Goal: Task Accomplishment & Management: Manage account settings

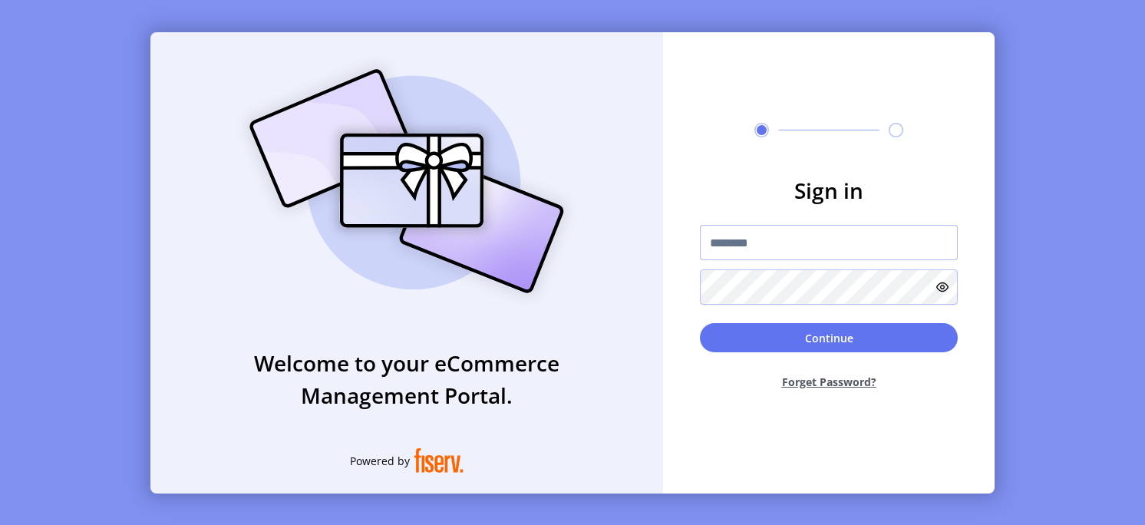
click at [762, 238] on input "text" at bounding box center [829, 242] width 258 height 35
type input "**********"
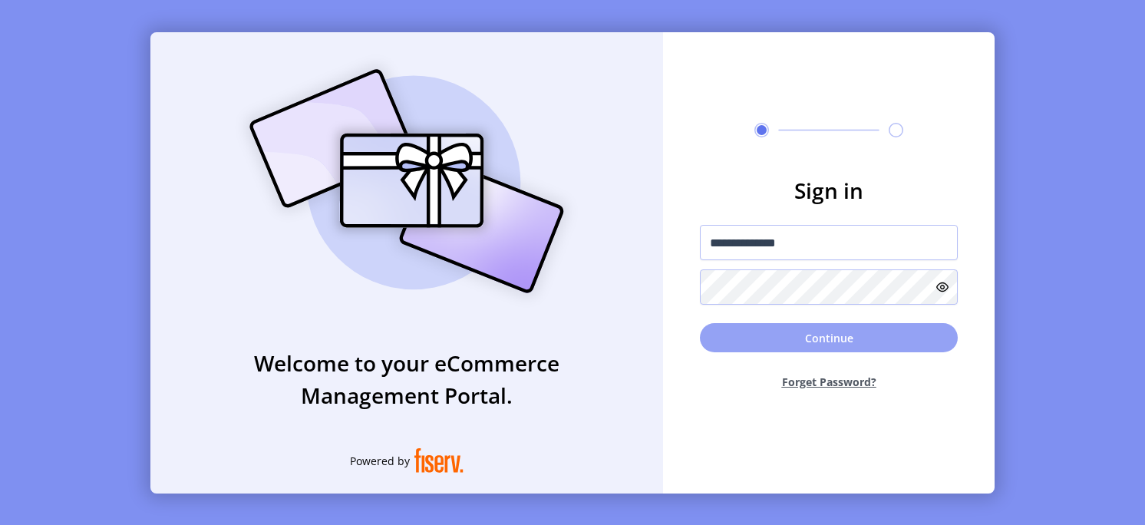
click at [755, 343] on button "Continue" at bounding box center [829, 337] width 258 height 29
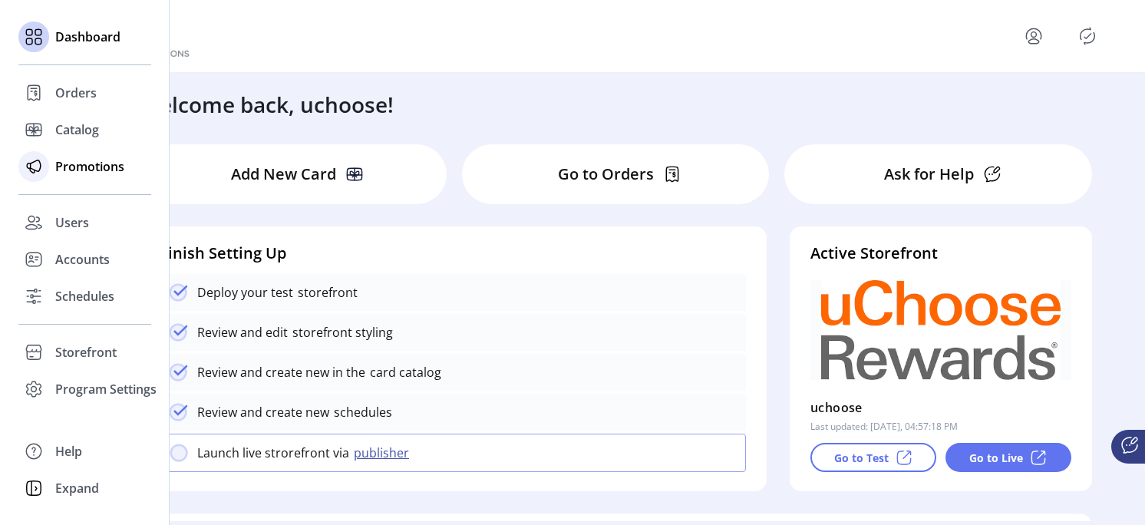
click at [76, 158] on span "Promotions" at bounding box center [89, 166] width 69 height 18
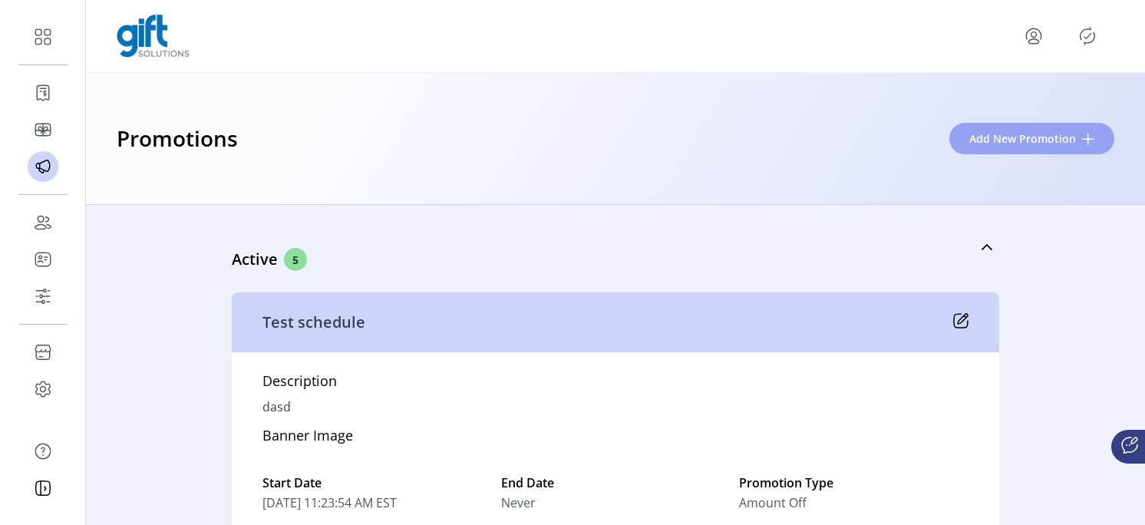
click at [997, 128] on button "Add New Promotion" at bounding box center [1032, 138] width 165 height 31
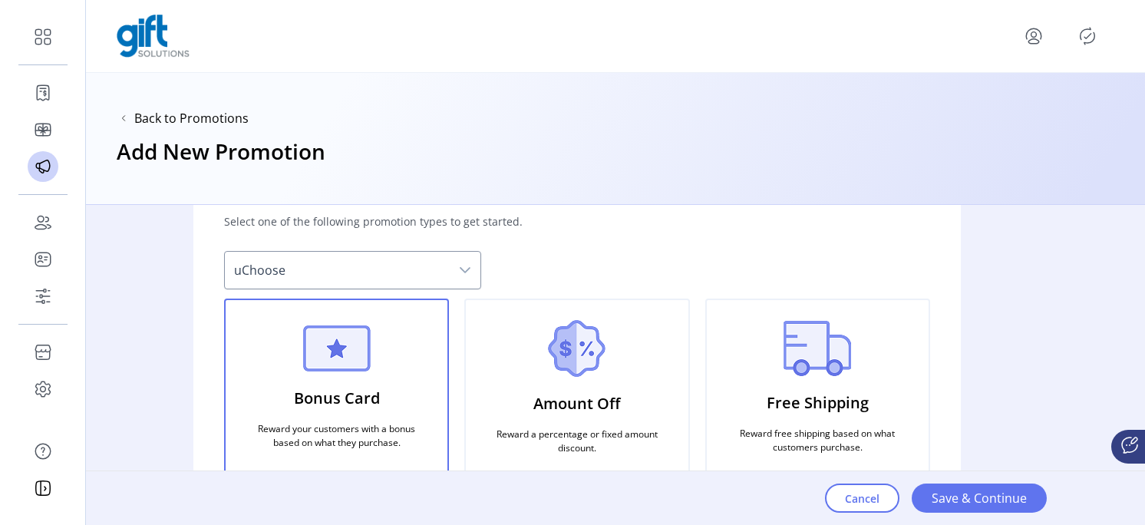
scroll to position [93, 0]
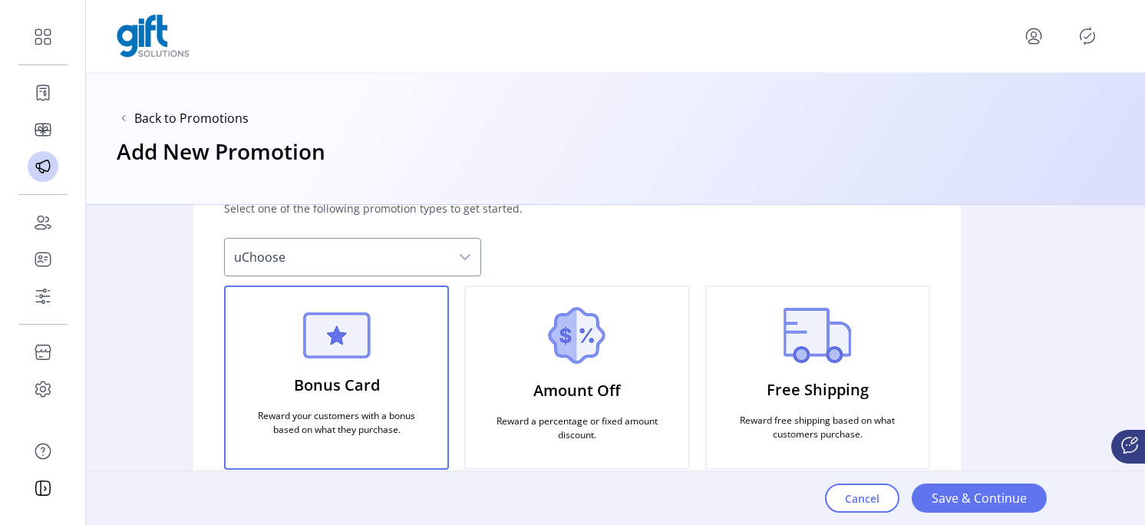
drag, startPoint x: 383, startPoint y: 376, endPoint x: 394, endPoint y: 375, distance: 10.8
click at [385, 376] on div "Bonus Card Reward your customers with a bonus based on what they purchase." at bounding box center [336, 378] width 225 height 184
click at [1122, 277] on app-select-type "Back to Promotions Add New Promotion What type of promotion would you like to c…" at bounding box center [616, 299] width 1060 height 452
click at [964, 510] on button "Save & Continue" at bounding box center [979, 498] width 135 height 29
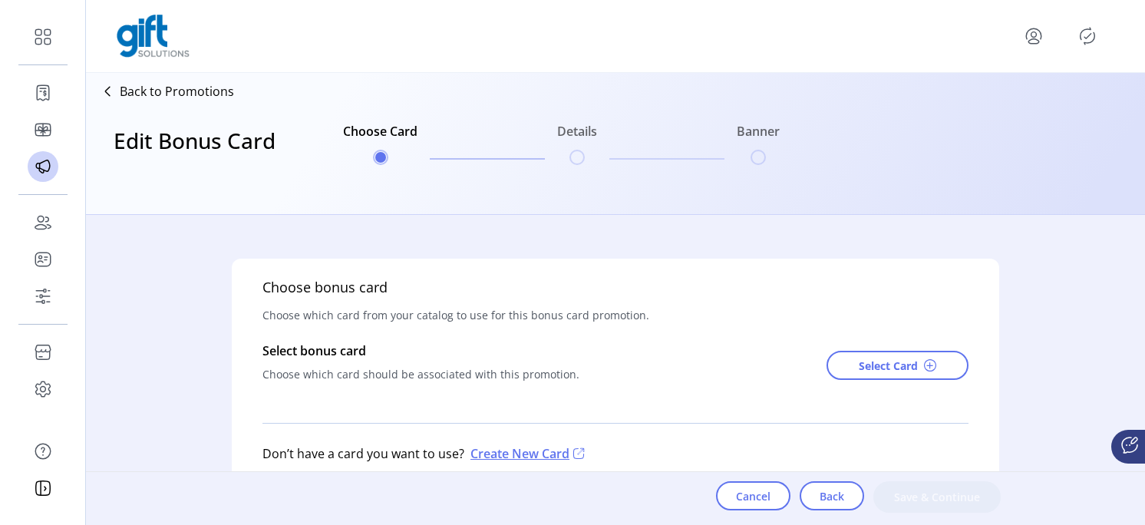
click at [743, 378] on div "Select bonus card Choose which card should be associated with this promotion. S…" at bounding box center [616, 366] width 706 height 48
click at [753, 488] on span "Cancel" at bounding box center [753, 496] width 35 height 16
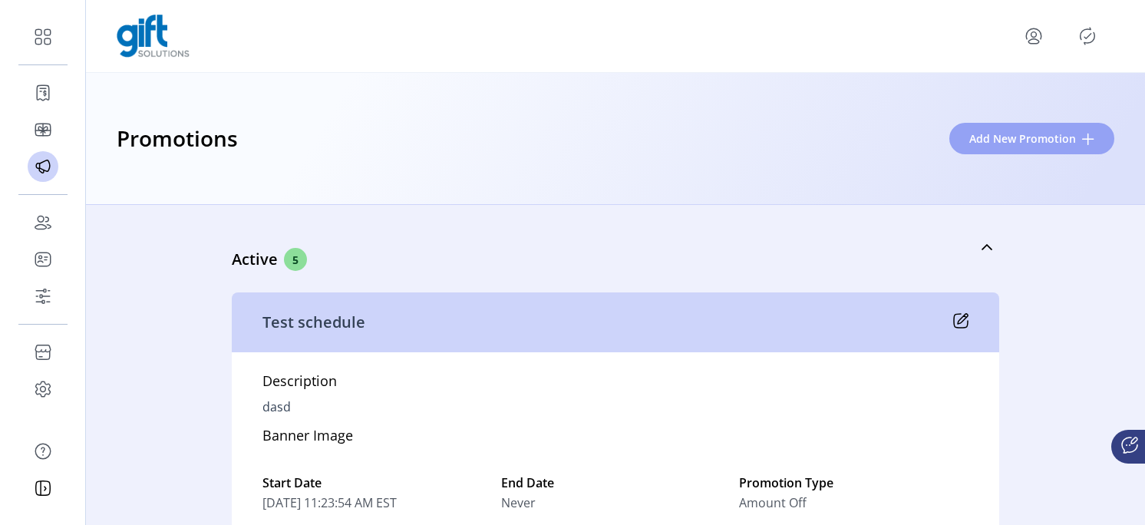
click at [993, 150] on button "Add New Promotion" at bounding box center [1032, 138] width 165 height 31
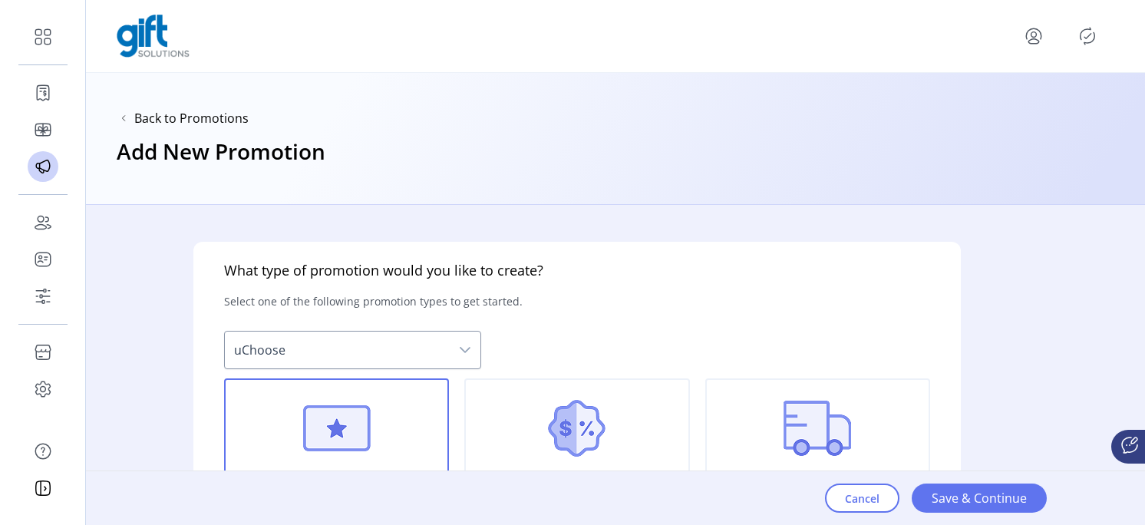
click at [643, 435] on div "Amount Off Reward a percentage or fixed amount discount." at bounding box center [576, 471] width 225 height 184
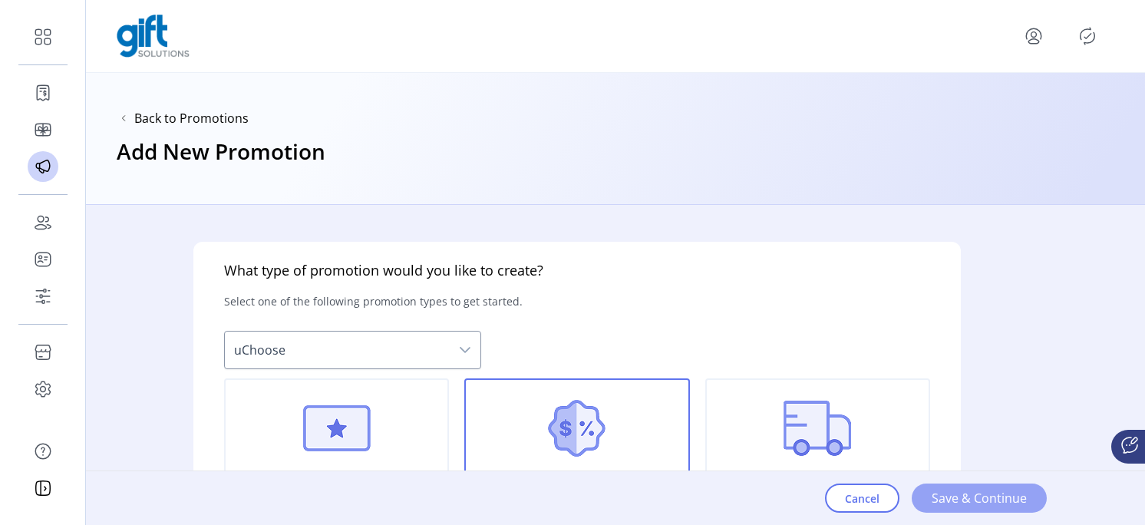
click at [967, 494] on span "Save & Continue" at bounding box center [979, 498] width 95 height 18
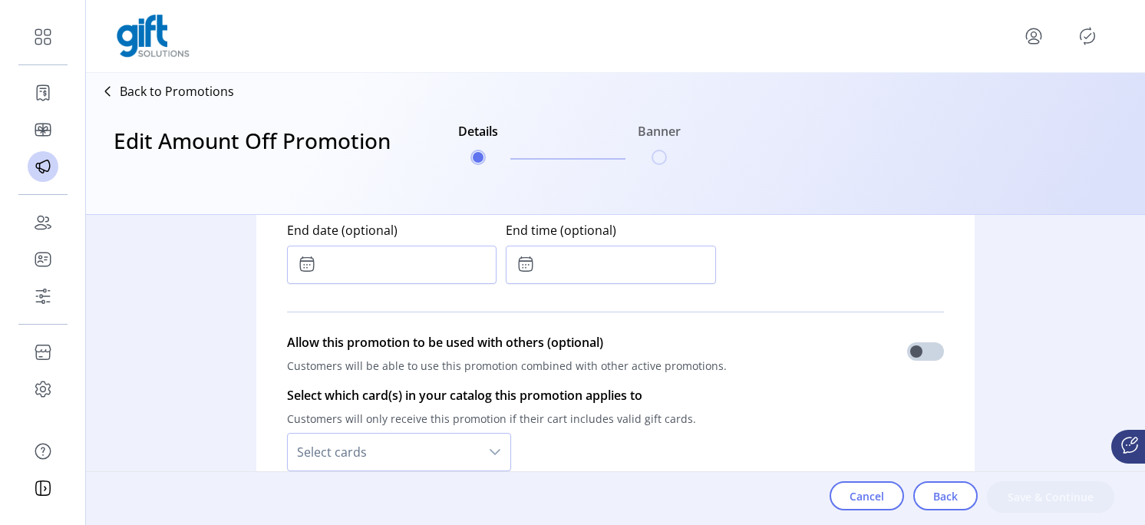
scroll to position [1307, 0]
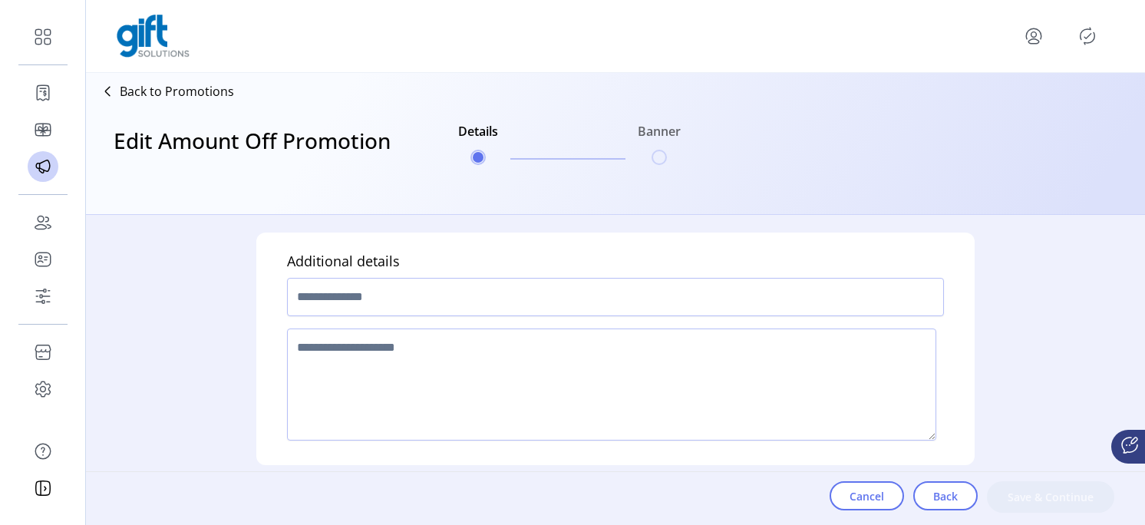
click at [1050, 301] on div "Who is this promotion for? Determine who can to see this promotion on your stor…" at bounding box center [616, 370] width 1060 height 310
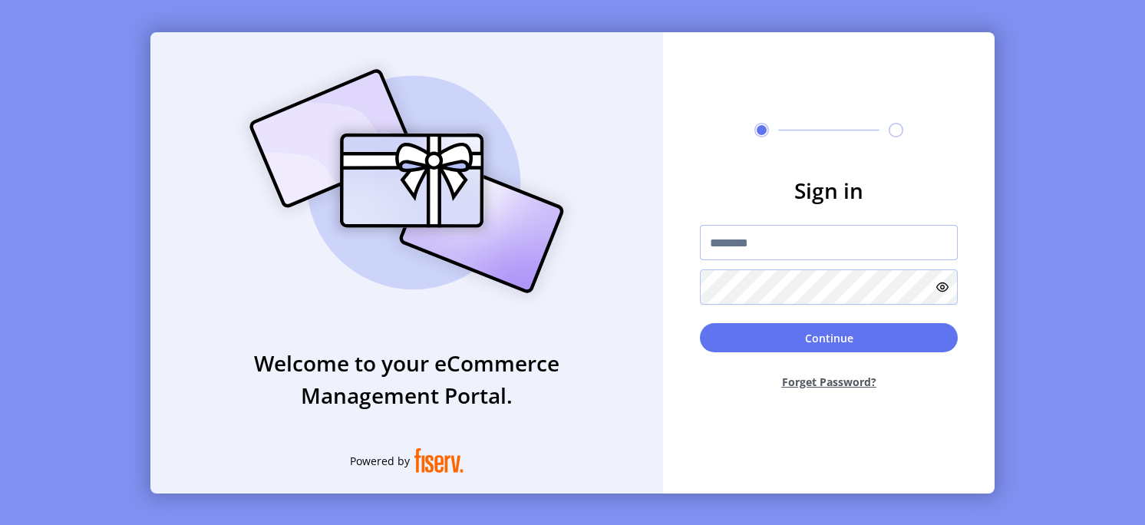
click at [756, 241] on input "text" at bounding box center [829, 242] width 258 height 35
type input "**********"
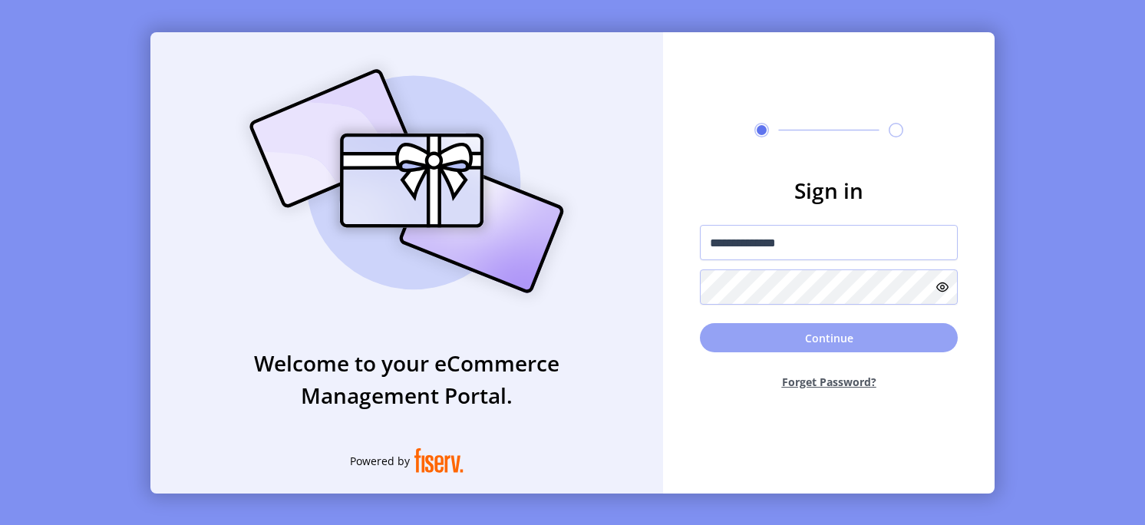
click at [777, 335] on button "Continue" at bounding box center [829, 337] width 258 height 29
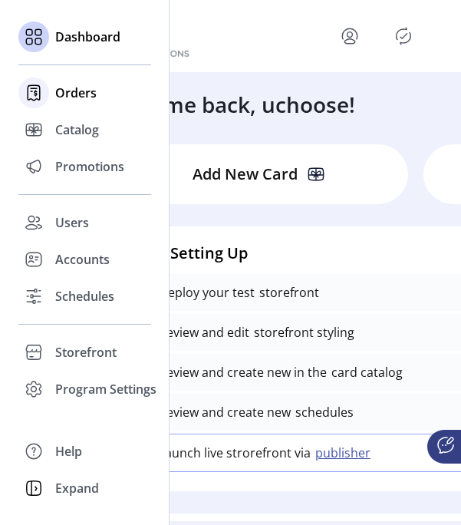
click at [71, 94] on span "Orders" at bounding box center [75, 93] width 41 height 18
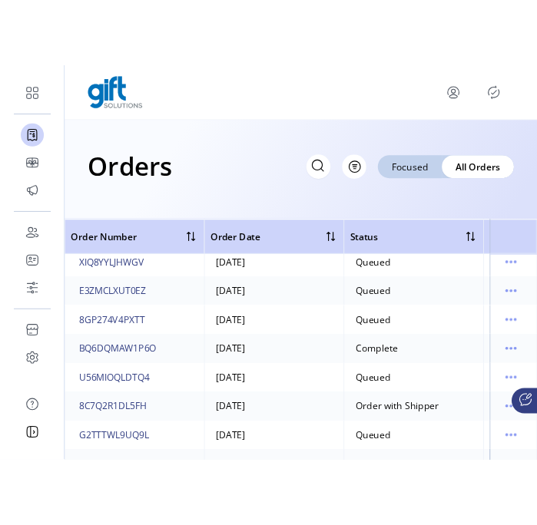
scroll to position [2305, 0]
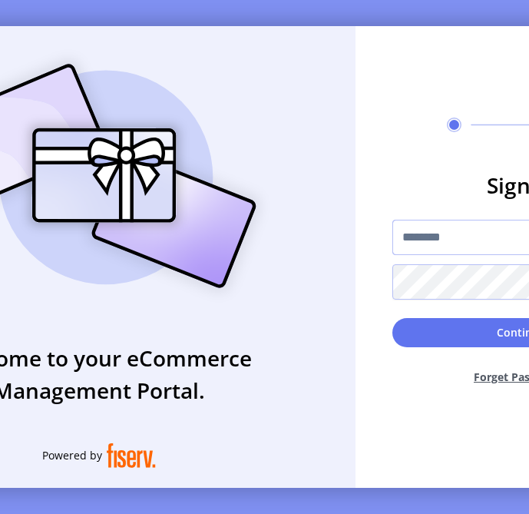
click at [420, 231] on input "text" at bounding box center [521, 237] width 258 height 35
type input "**********"
click at [437, 310] on form "**********" at bounding box center [521, 283] width 332 height 228
click at [436, 332] on button "Continue" at bounding box center [521, 332] width 258 height 29
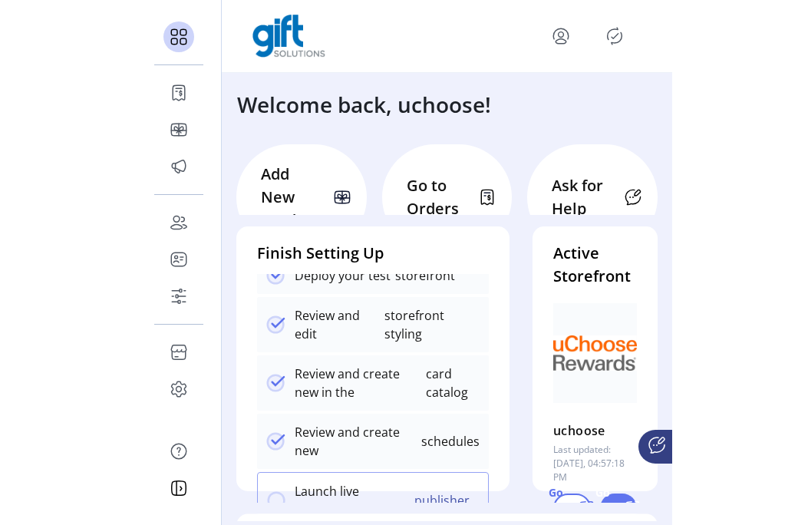
scroll to position [45, 0]
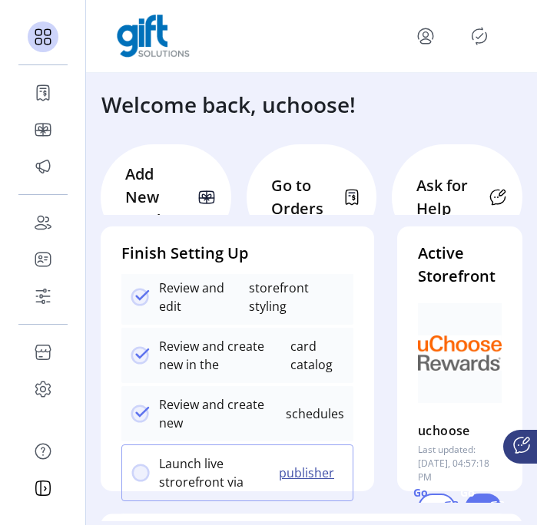
click at [423, 24] on icon "menu" at bounding box center [425, 36] width 25 height 25
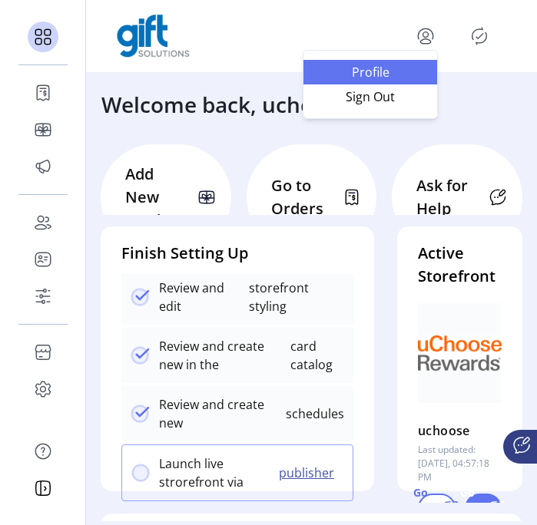
click at [359, 74] on span "Profile" at bounding box center [369, 72] width 115 height 12
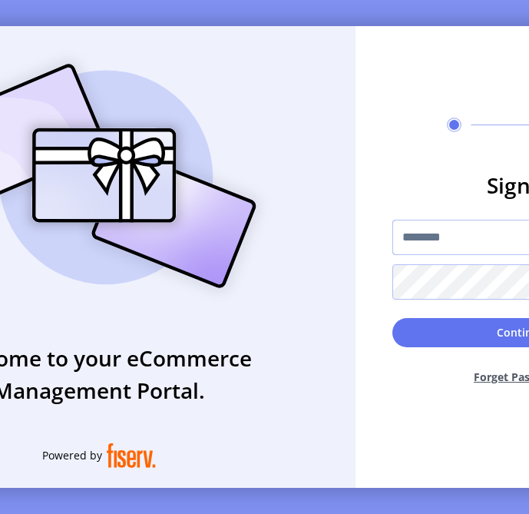
click at [427, 250] on input "text" at bounding box center [521, 237] width 258 height 35
type input "**********"
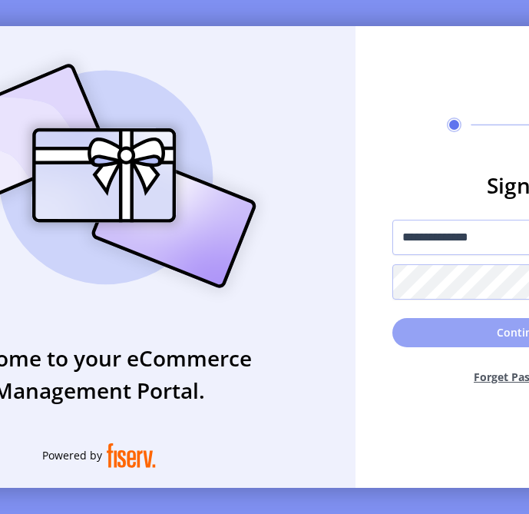
click at [471, 339] on button "Continue" at bounding box center [521, 332] width 258 height 29
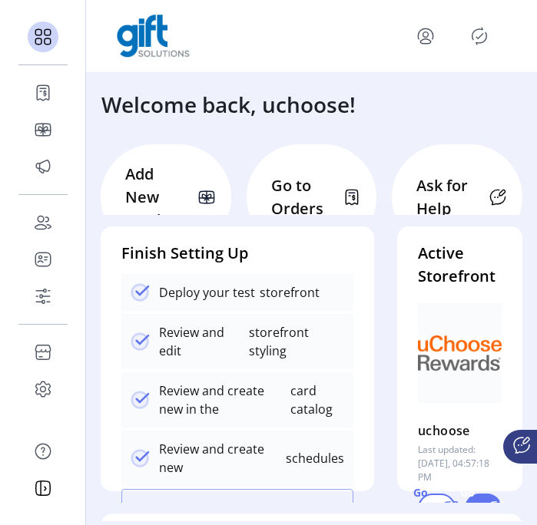
click at [476, 36] on icon "Publisher Panel" at bounding box center [479, 36] width 7 height 5
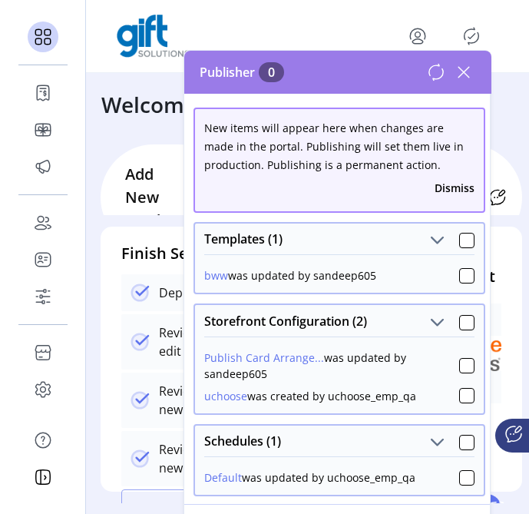
click at [471, 73] on icon at bounding box center [463, 72] width 25 height 25
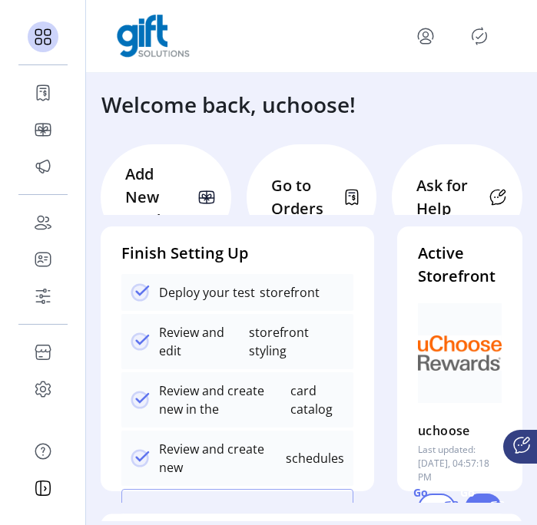
click at [425, 36] on icon "menu" at bounding box center [425, 36] width 25 height 25
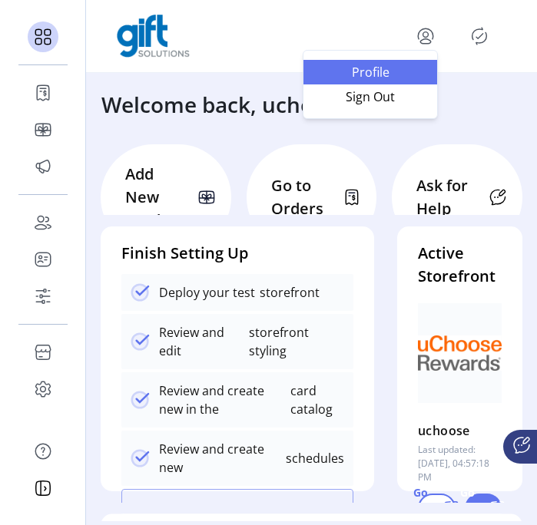
click at [365, 71] on span "Profile" at bounding box center [369, 72] width 115 height 12
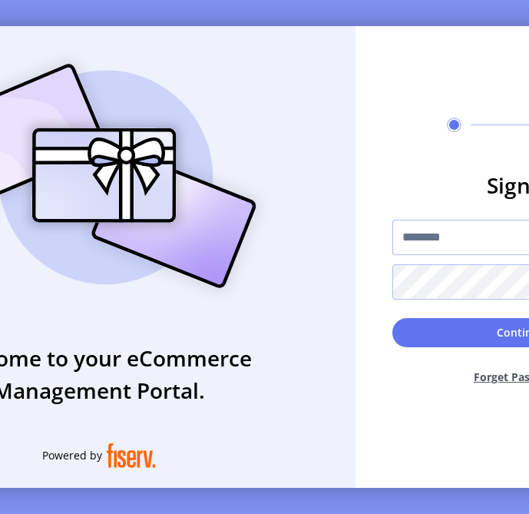
click at [458, 240] on input "text" at bounding box center [521, 237] width 258 height 35
type input "**********"
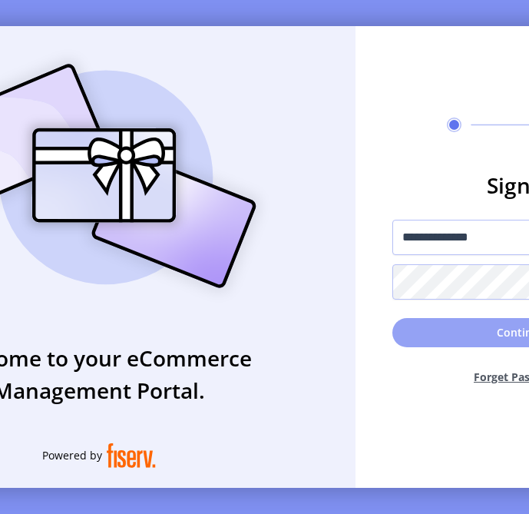
click at [418, 338] on button "Continue" at bounding box center [521, 332] width 258 height 29
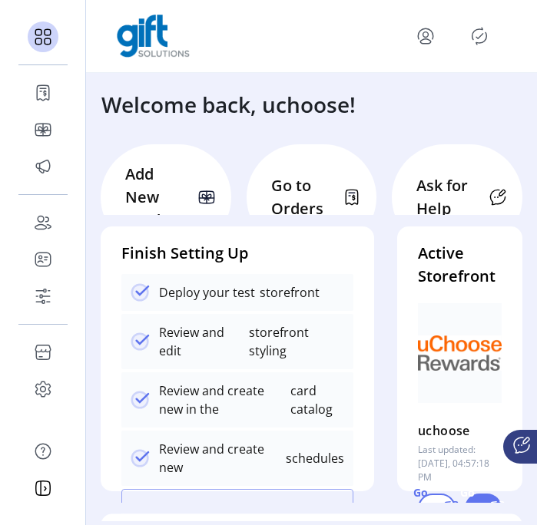
click at [427, 30] on icon "menu" at bounding box center [425, 36] width 25 height 25
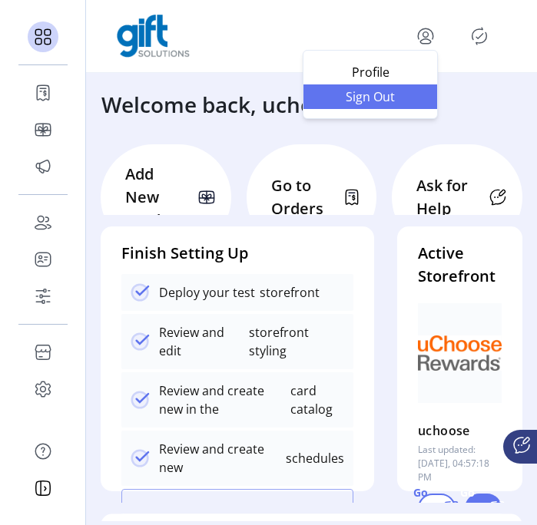
click at [377, 98] on span "Sign Out" at bounding box center [369, 97] width 115 height 12
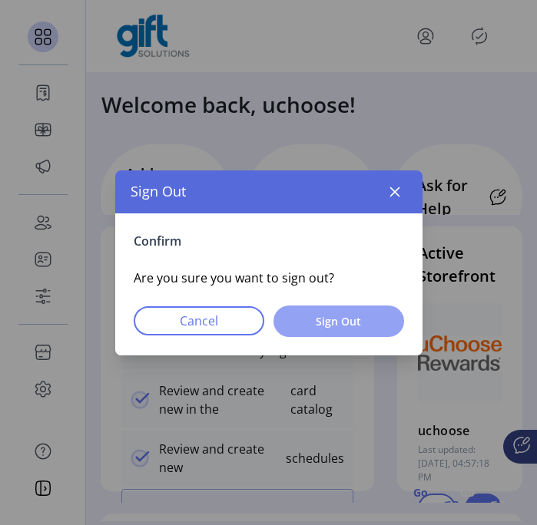
click at [333, 316] on span "Sign Out" at bounding box center [338, 321] width 91 height 16
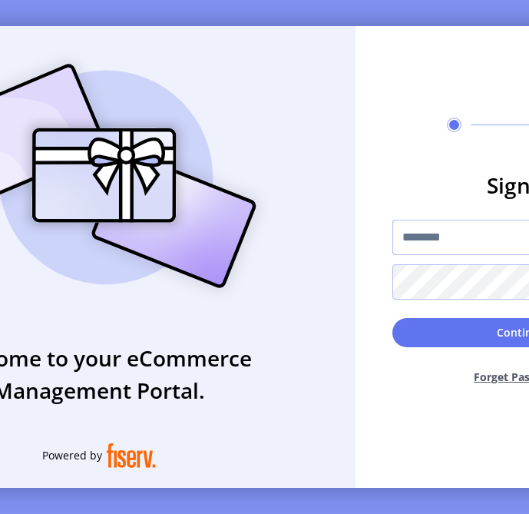
click at [454, 248] on input "text" at bounding box center [521, 237] width 258 height 35
type input "**********"
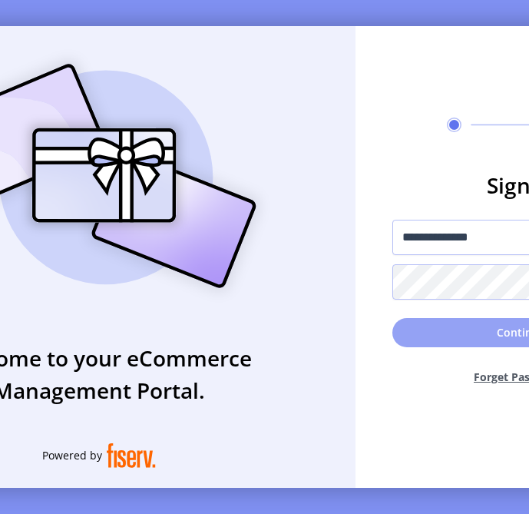
click at [439, 342] on button "Continue" at bounding box center [521, 332] width 258 height 29
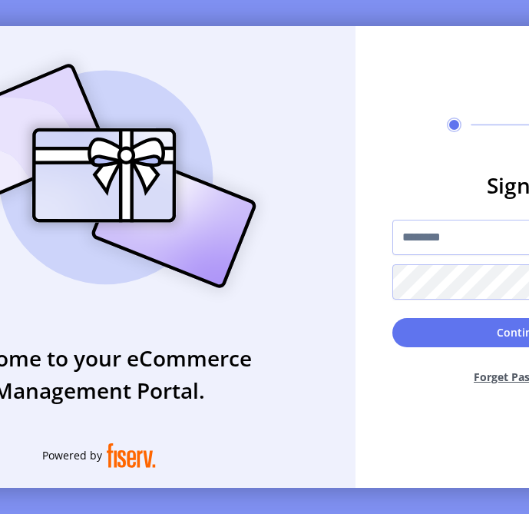
click at [170, 344] on div "Welcome to your eCommerce Management Portal. Powered by" at bounding box center [99, 256] width 513 height 461
click at [428, 248] on input "text" at bounding box center [521, 237] width 258 height 35
type input "**********"
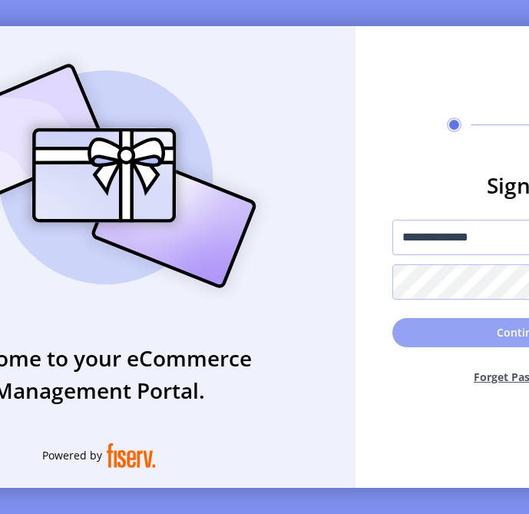
click at [468, 344] on button "Continue" at bounding box center [521, 332] width 258 height 29
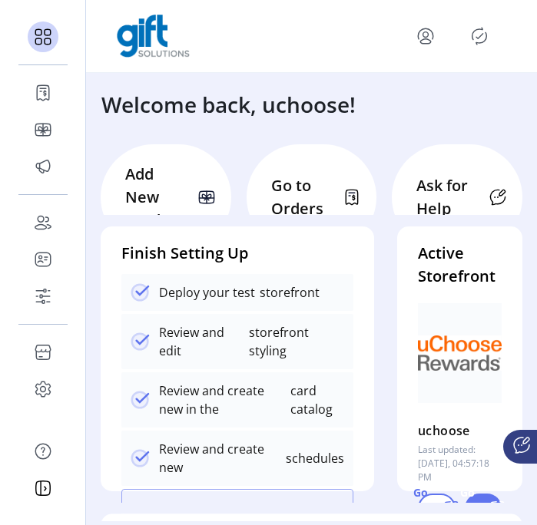
click at [432, 38] on icon "menu" at bounding box center [425, 33] width 15 height 11
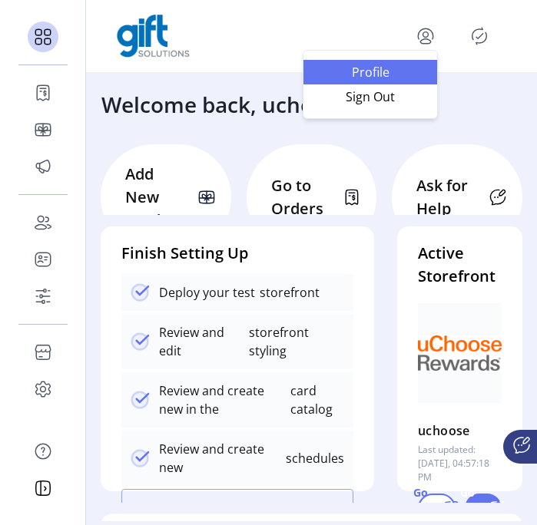
click at [384, 76] on span "Profile" at bounding box center [369, 72] width 115 height 12
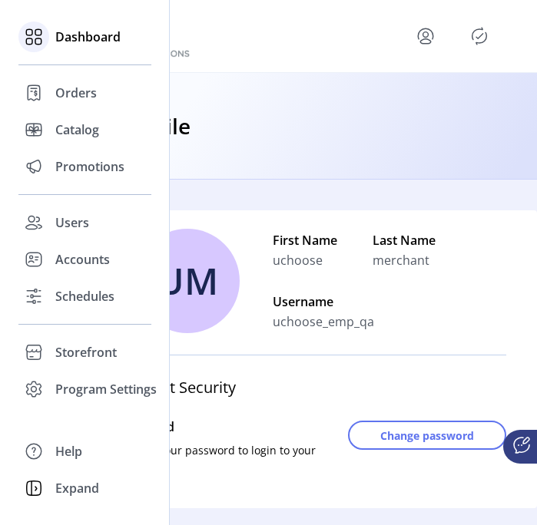
click at [67, 34] on span "Dashboard" at bounding box center [87, 37] width 65 height 18
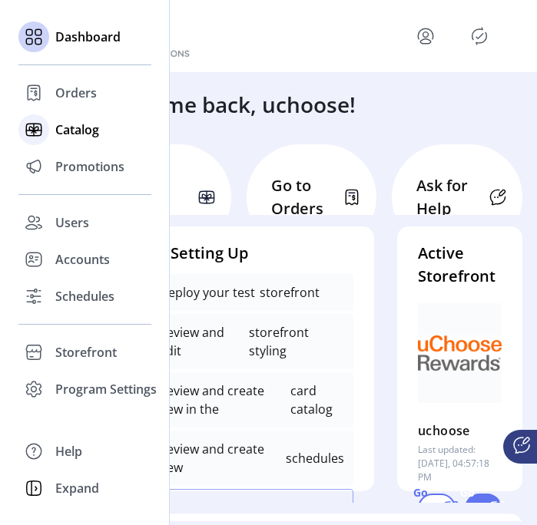
click at [65, 132] on span "Catalog" at bounding box center [77, 130] width 44 height 18
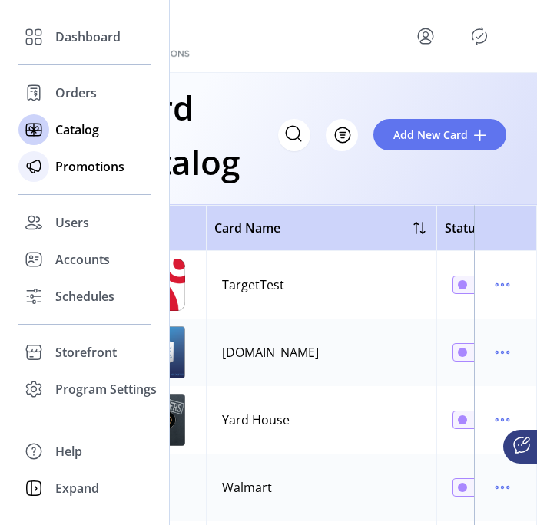
click at [94, 167] on span "Promotions" at bounding box center [89, 166] width 69 height 18
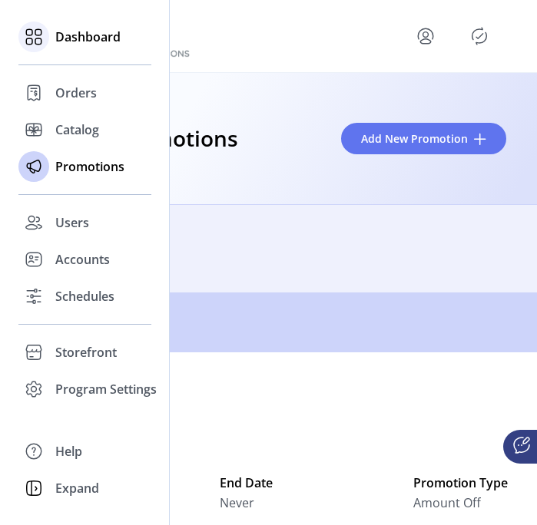
click at [91, 38] on span "Dashboard" at bounding box center [87, 37] width 65 height 18
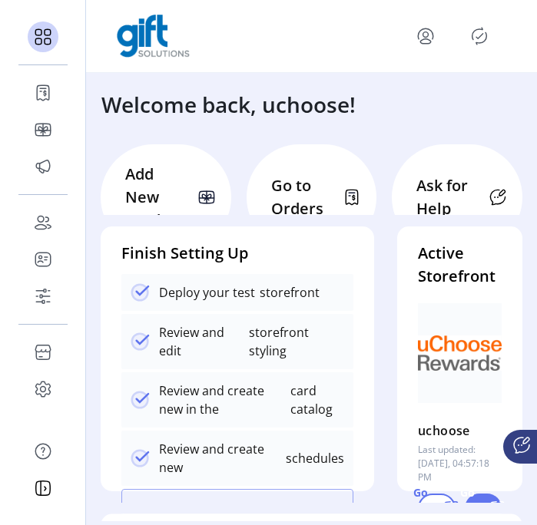
click at [422, 44] on icon "menu" at bounding box center [425, 36] width 25 height 25
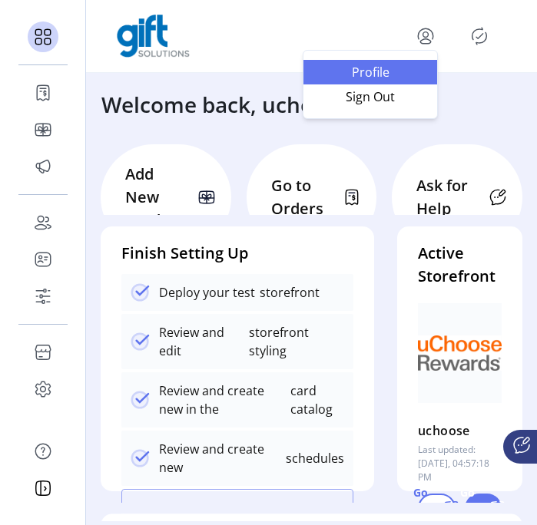
click at [369, 73] on span "Profile" at bounding box center [369, 72] width 115 height 12
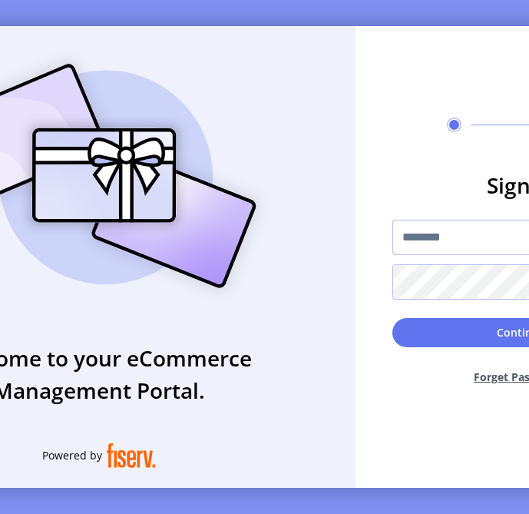
click at [460, 248] on input "text" at bounding box center [521, 237] width 258 height 35
type input "**********"
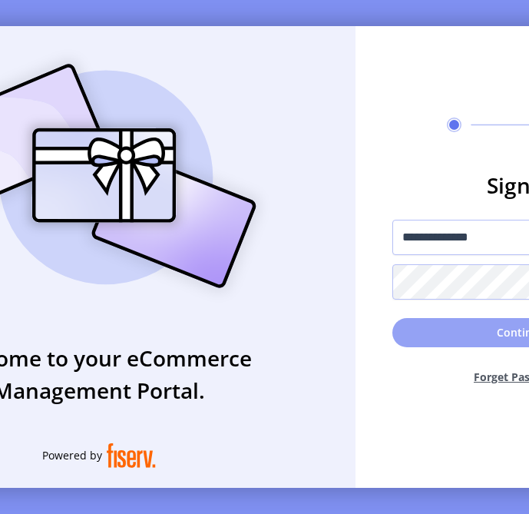
click at [492, 342] on button "Continue" at bounding box center [521, 332] width 258 height 29
